Goal: Information Seeking & Learning: Learn about a topic

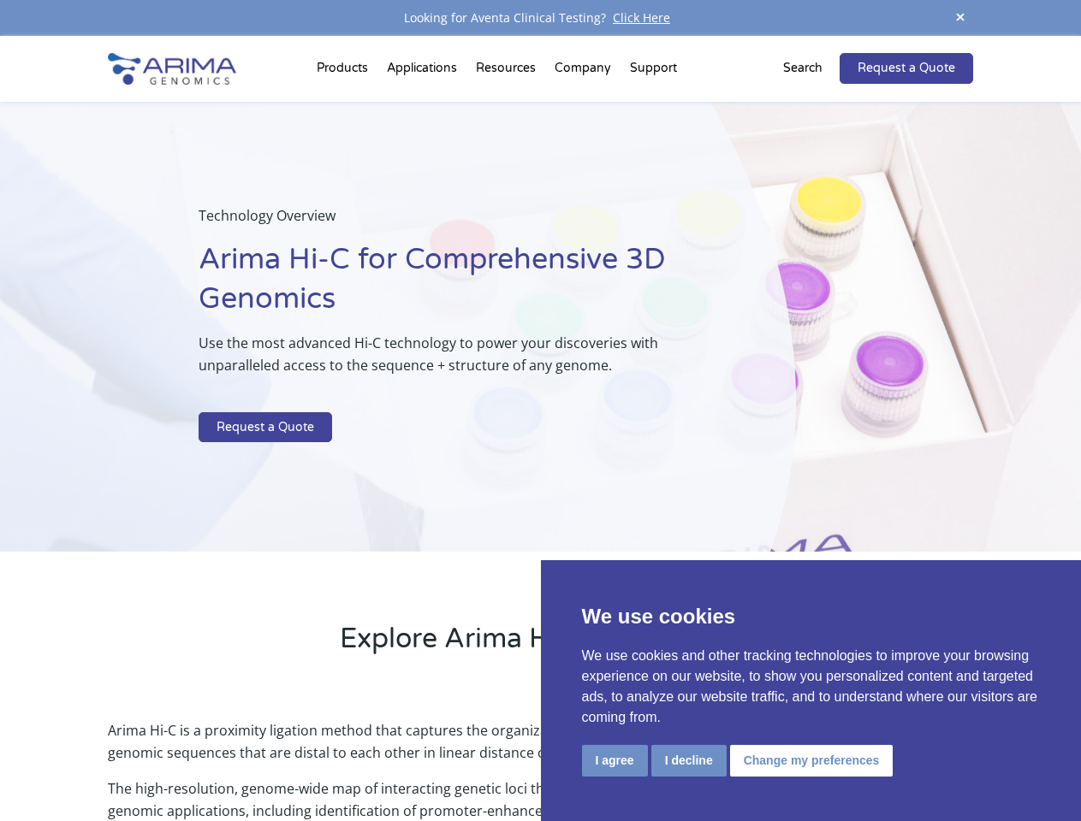
click at [540, 411] on p at bounding box center [453, 401] width 511 height 22
click at [614, 761] on button "I agree" at bounding box center [615, 761] width 66 height 32
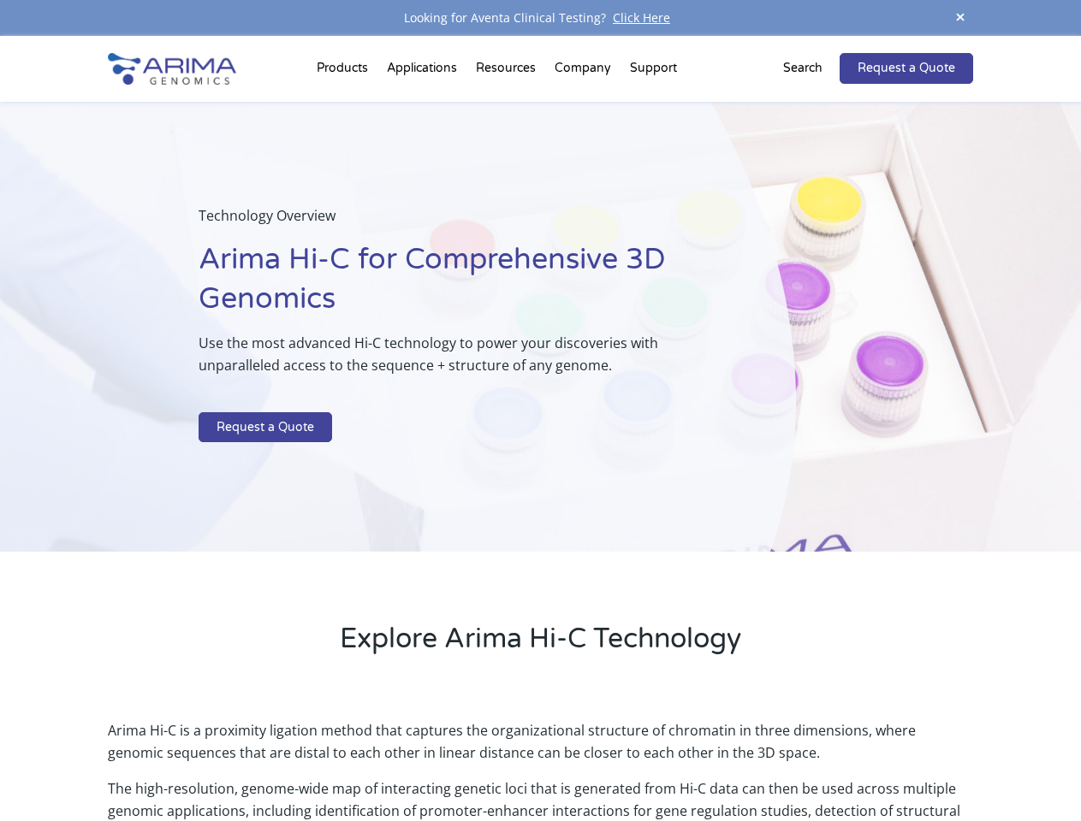
click at [688, 761] on p "Arima Hi-C is a proximity ligation method that captures the organizational stru…" at bounding box center [540, 749] width 864 height 58
click at [809, 761] on p "Arima Hi-C is a proximity ligation method that captures the organizational stru…" at bounding box center [540, 749] width 864 height 58
click at [960, 18] on span at bounding box center [960, 18] width 26 height 23
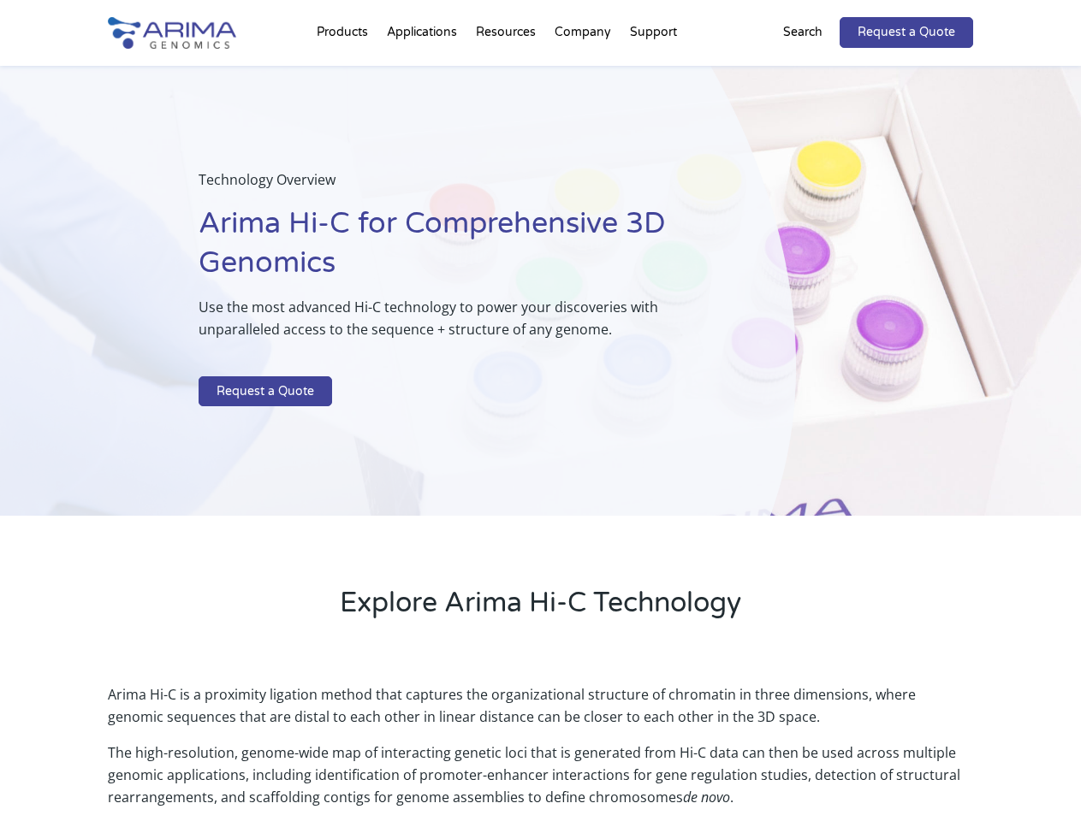
click at [540, 429] on div "Technology Overview Arima Hi-C for Comprehensive 3D Genomics Use the most advan…" at bounding box center [398, 291] width 796 height 451
click at [345, 72] on div "Technology Overview Arima Hi-C for Comprehensive 3D Genomics Use the most advan…" at bounding box center [398, 291] width 796 height 451
click at [507, 72] on div "Technology Overview Arima Hi-C for Comprehensive 3D Genomics Use the most advan…" at bounding box center [398, 291] width 796 height 451
click at [584, 72] on div "Technology Overview Arima Hi-C for Comprehensive 3D Genomics Use the most advan…" at bounding box center [398, 291] width 796 height 451
click at [653, 72] on div "Technology Overview Arima Hi-C for Comprehensive 3D Genomics Use the most advan…" at bounding box center [398, 291] width 796 height 451
